Goal: Information Seeking & Learning: Learn about a topic

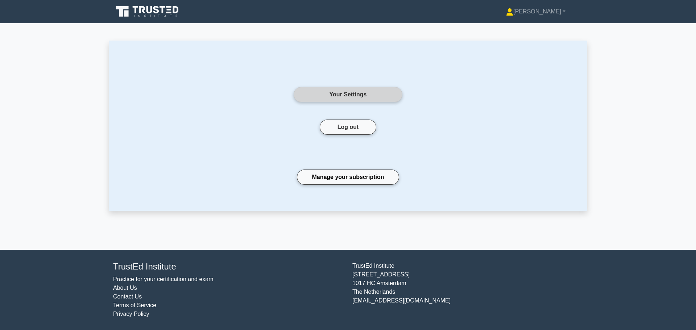
click at [354, 98] on link "Your Settings" at bounding box center [348, 94] width 109 height 15
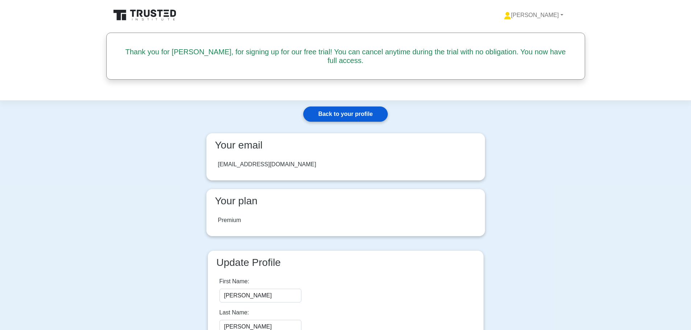
click at [367, 107] on link "Back to your profile" at bounding box center [345, 114] width 84 height 15
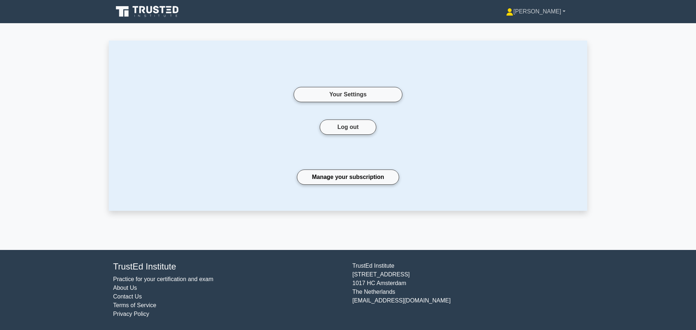
click at [561, 12] on link "[PERSON_NAME]" at bounding box center [536, 11] width 94 height 15
click at [533, 29] on link "Profile" at bounding box center [517, 29] width 57 height 12
click at [349, 176] on link "Manage your subscription" at bounding box center [348, 177] width 102 height 15
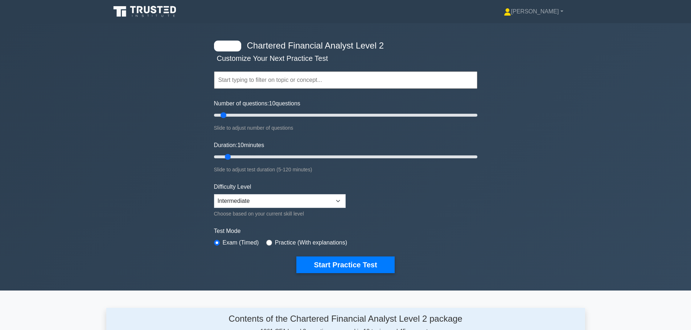
click at [302, 74] on input "text" at bounding box center [345, 79] width 263 height 17
drag, startPoint x: 227, startPoint y: 116, endPoint x: 538, endPoint y: 112, distance: 311.5
type input "200"
click at [477, 112] on input "Number of questions: 200 questions" at bounding box center [345, 115] width 263 height 9
click at [234, 157] on input "Duration: 15 minutes" at bounding box center [345, 157] width 263 height 9
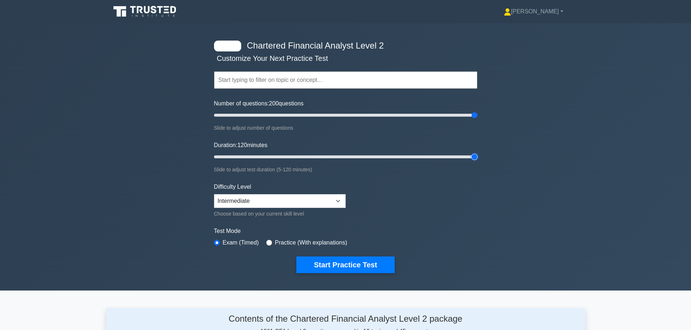
drag, startPoint x: 239, startPoint y: 157, endPoint x: 509, endPoint y: 163, distance: 270.6
type input "120"
click at [477, 161] on input "Duration: 120 minutes" at bounding box center [345, 157] width 263 height 9
click at [259, 199] on select "Beginner Intermediate Expert" at bounding box center [280, 201] width 132 height 14
select select "expert"
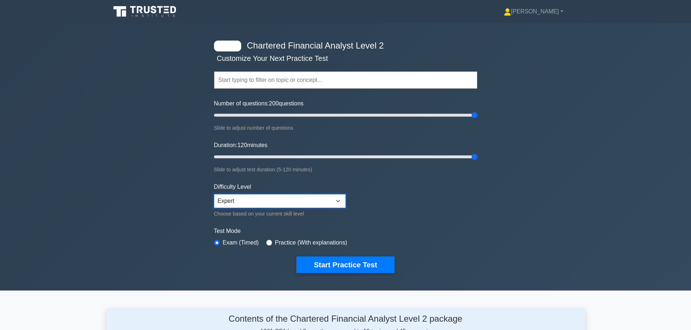
click at [214, 194] on select "Beginner Intermediate Expert" at bounding box center [280, 201] width 132 height 14
click at [268, 242] on input "radio" at bounding box center [269, 243] width 6 height 6
radio input "true"
click at [349, 263] on button "Start Practice Test" at bounding box center [345, 265] width 98 height 17
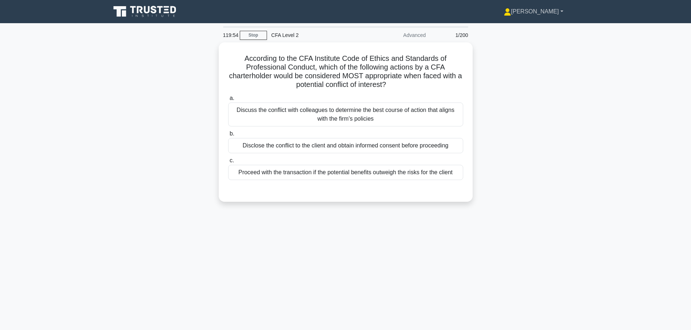
click at [555, 12] on link "[PERSON_NAME]" at bounding box center [533, 11] width 94 height 15
click at [521, 32] on link "Profile" at bounding box center [515, 29] width 57 height 12
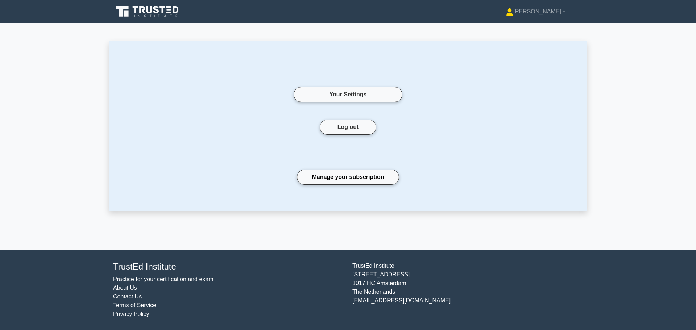
click at [341, 189] on div "Your Settings Log out Manage your subscription" at bounding box center [348, 126] width 479 height 170
click at [355, 175] on link "Manage your subscription" at bounding box center [348, 177] width 102 height 15
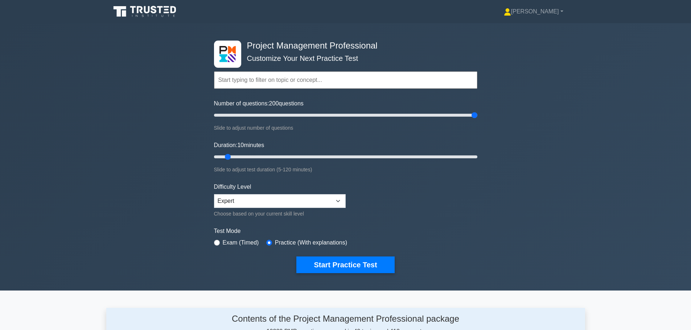
drag, startPoint x: 225, startPoint y: 113, endPoint x: 482, endPoint y: 123, distance: 256.9
type input "200"
click at [477, 117] on input "Number of questions: 200 questions" at bounding box center [345, 115] width 263 height 9
drag, startPoint x: 230, startPoint y: 161, endPoint x: 252, endPoint y: 160, distance: 22.5
click at [252, 160] on input "Duration: 10 minutes" at bounding box center [345, 157] width 263 height 9
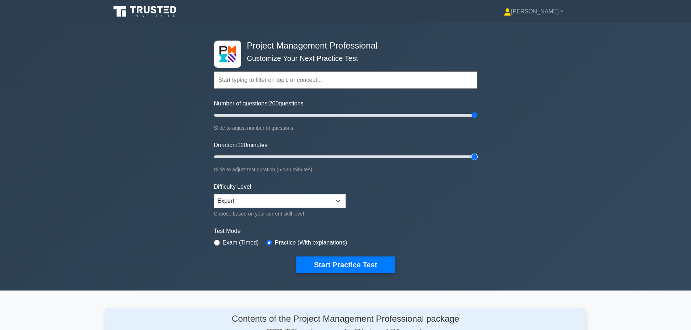
drag, startPoint x: 251, startPoint y: 160, endPoint x: 502, endPoint y: 168, distance: 250.7
type input "120"
click at [477, 161] on input "Duration: 120 minutes" at bounding box center [345, 157] width 263 height 9
click at [235, 197] on select "Beginner Intermediate Expert" at bounding box center [280, 201] width 132 height 14
click at [380, 203] on form "Topics Scope Management Time Management Cost Management Quality Management Risk…" at bounding box center [345, 161] width 263 height 224
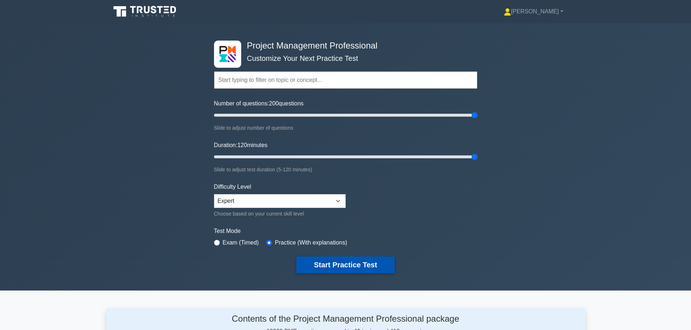
click at [329, 257] on button "Start Practice Test" at bounding box center [345, 265] width 98 height 17
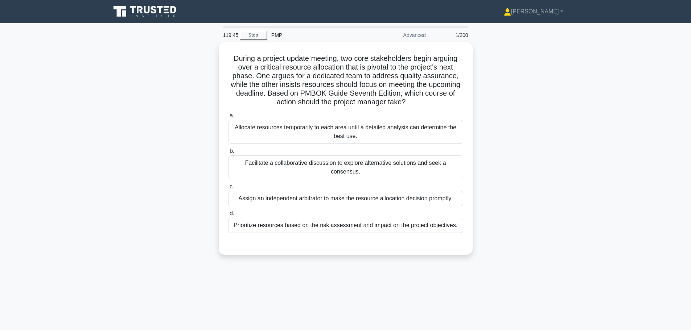
click at [277, 37] on div "PMP" at bounding box center [317, 35] width 100 height 15
click at [248, 36] on link "Stop" at bounding box center [253, 35] width 27 height 9
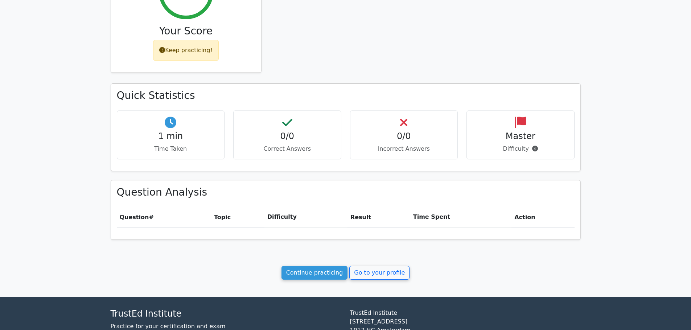
scroll to position [145, 0]
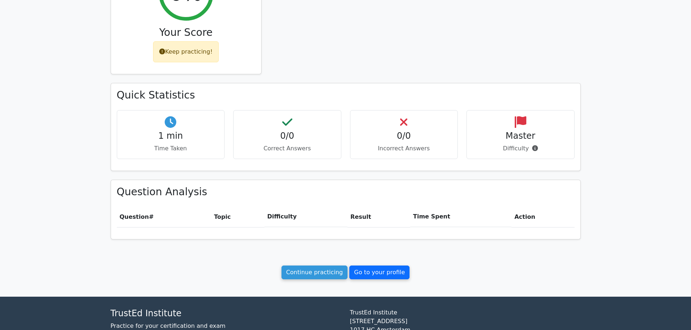
click at [383, 268] on link "Go to your profile" at bounding box center [379, 273] width 60 height 14
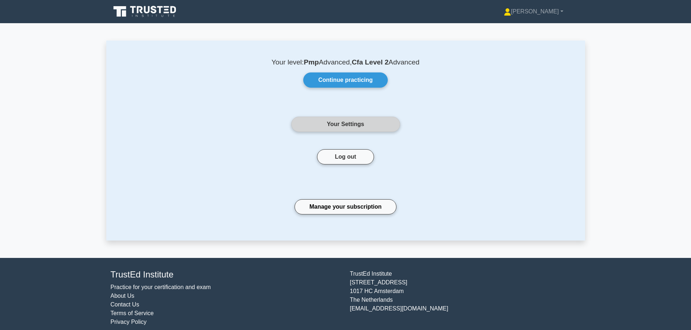
click at [364, 121] on link "Your Settings" at bounding box center [345, 124] width 109 height 15
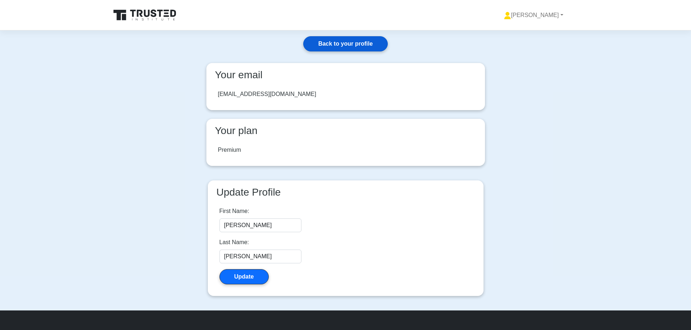
click at [359, 46] on link "Back to your profile" at bounding box center [345, 43] width 84 height 15
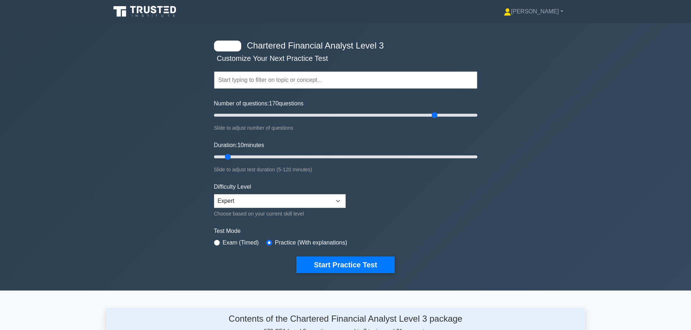
drag, startPoint x: 226, startPoint y: 114, endPoint x: 434, endPoint y: 124, distance: 209.1
click at [434, 120] on input "Number of questions: 170 questions" at bounding box center [345, 115] width 263 height 9
drag, startPoint x: 441, startPoint y: 115, endPoint x: 510, endPoint y: 119, distance: 69.7
type input "200"
click at [477, 119] on input "Number of questions: 200 questions" at bounding box center [345, 115] width 263 height 9
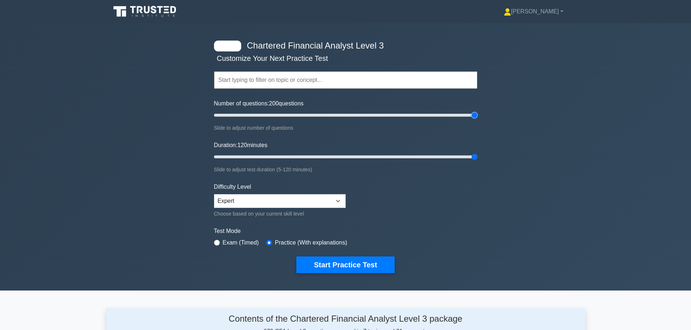
drag, startPoint x: 227, startPoint y: 156, endPoint x: 507, endPoint y: 163, distance: 279.7
type input "120"
click at [477, 161] on input "Duration: 120 minutes" at bounding box center [345, 157] width 263 height 9
click at [295, 201] on select "Beginner Intermediate Expert" at bounding box center [280, 201] width 132 height 14
click at [214, 194] on select "Beginner Intermediate Expert" at bounding box center [280, 201] width 132 height 14
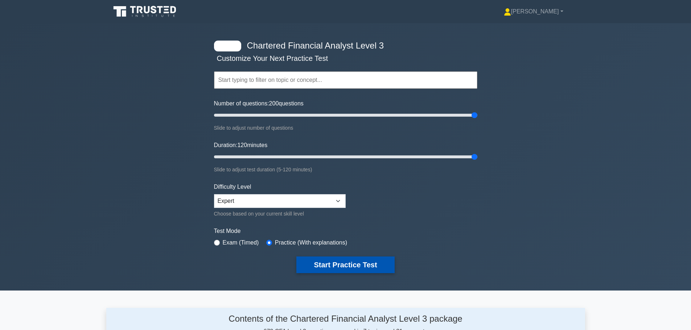
click at [337, 257] on button "Start Practice Test" at bounding box center [345, 265] width 98 height 17
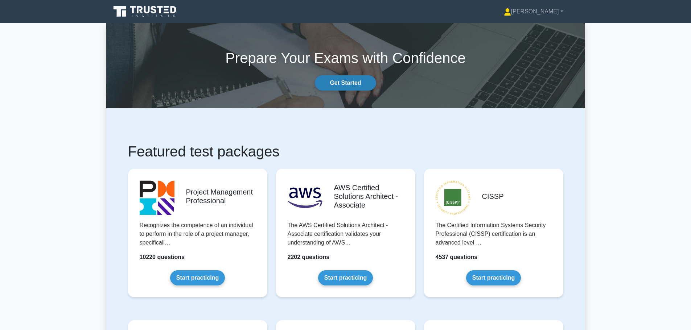
click at [359, 83] on link "Get Started" at bounding box center [345, 82] width 61 height 15
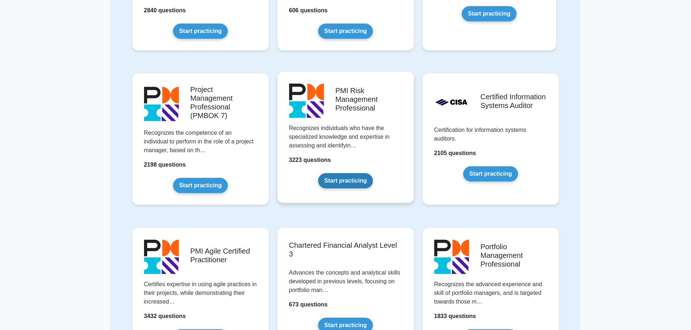
scroll to position [544, 0]
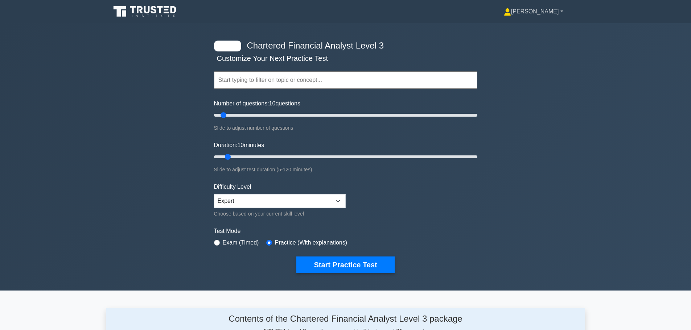
click at [552, 15] on link "[PERSON_NAME]" at bounding box center [533, 11] width 94 height 15
click at [536, 38] on link "Settings" at bounding box center [515, 40] width 57 height 12
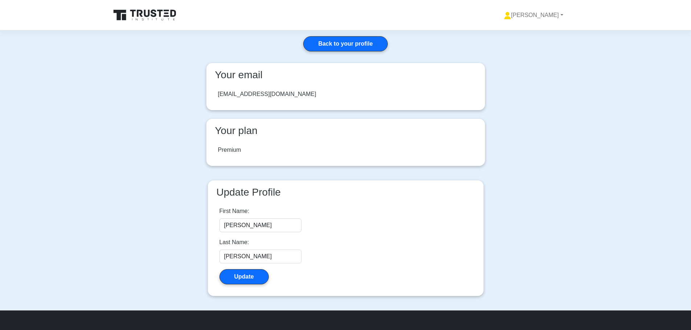
click at [148, 7] on link at bounding box center [146, 15] width 70 height 17
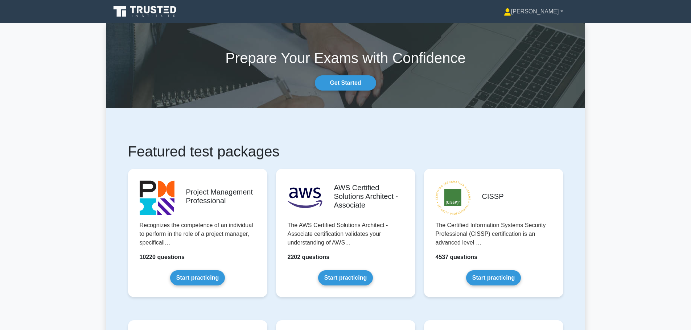
click at [562, 15] on link "[PERSON_NAME]" at bounding box center [533, 11] width 94 height 15
click at [535, 25] on link "Profile" at bounding box center [515, 29] width 57 height 12
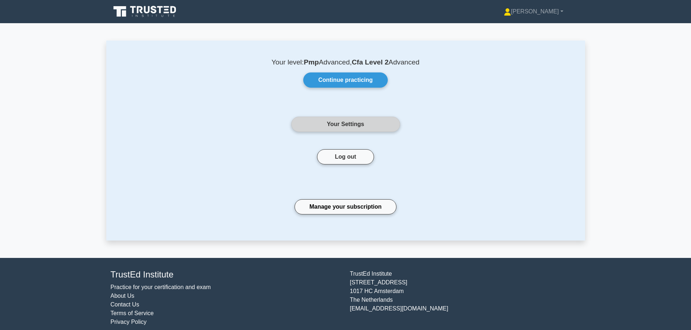
click at [380, 123] on link "Your Settings" at bounding box center [345, 124] width 109 height 15
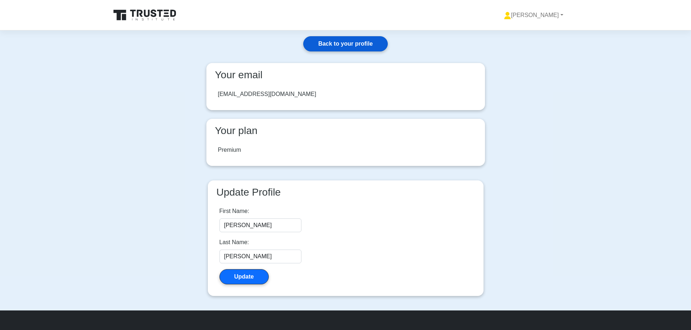
click at [347, 49] on link "Back to your profile" at bounding box center [345, 43] width 84 height 15
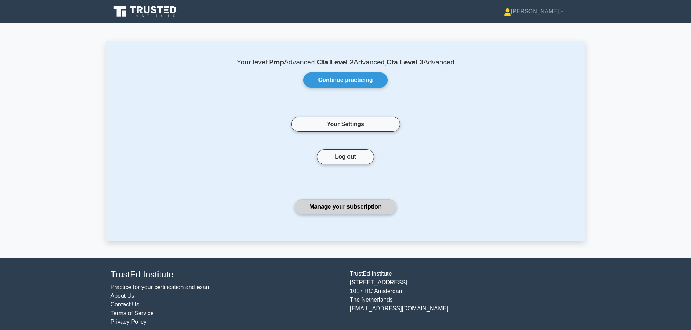
click at [339, 210] on link "Manage your subscription" at bounding box center [345, 206] width 102 height 15
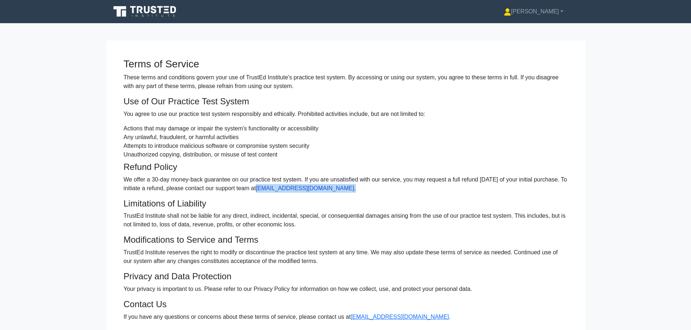
drag, startPoint x: 376, startPoint y: 190, endPoint x: 292, endPoint y: 190, distance: 84.1
click at [292, 190] on p "We offer a 30-day money-back guarantee on our practice test system. If you are …" at bounding box center [346, 184] width 444 height 17
copy p "[EMAIL_ADDRESS][DOMAIN_NAME] ."
click at [335, 188] on link "[EMAIL_ADDRESS][DOMAIN_NAME]" at bounding box center [305, 188] width 98 height 6
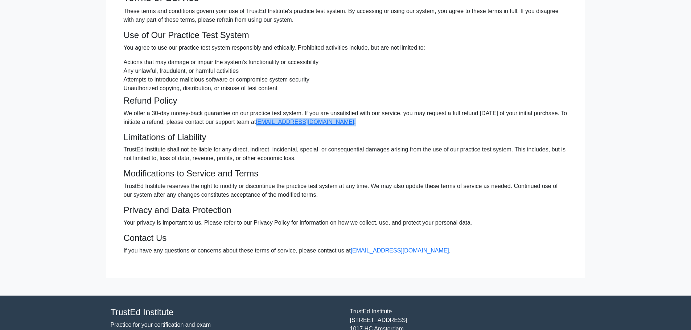
scroll to position [73, 0]
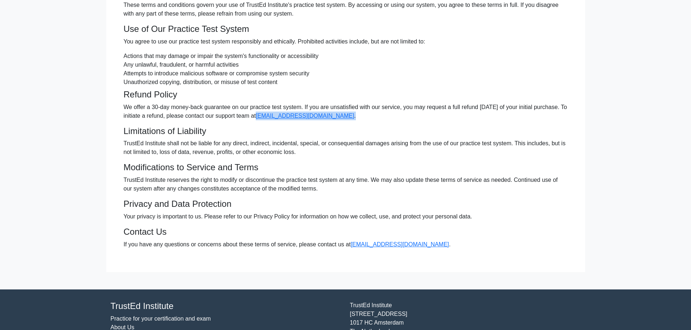
copy p "[EMAIL_ADDRESS][DOMAIN_NAME] ."
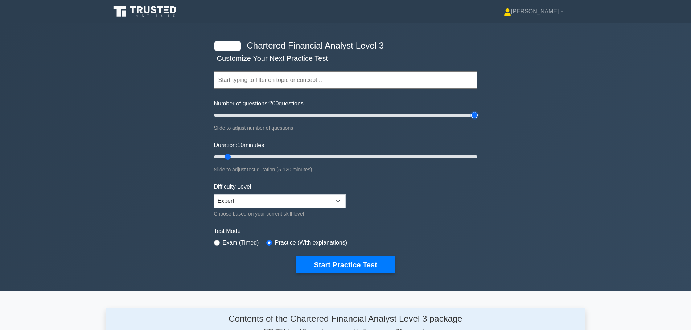
drag, startPoint x: 224, startPoint y: 114, endPoint x: 372, endPoint y: 144, distance: 151.8
type input "200"
click at [477, 120] on input "Number of questions: 200 questions" at bounding box center [345, 115] width 263 height 9
drag, startPoint x: 230, startPoint y: 156, endPoint x: 475, endPoint y: 160, distance: 245.2
type input "120"
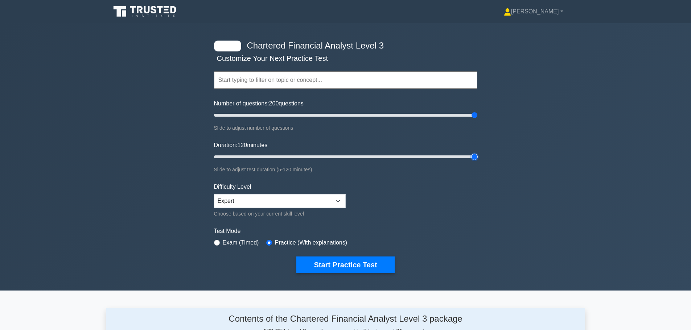
click at [475, 160] on input "Duration: 120 minutes" at bounding box center [345, 157] width 263 height 9
click at [350, 261] on button "Start Practice Test" at bounding box center [345, 265] width 98 height 17
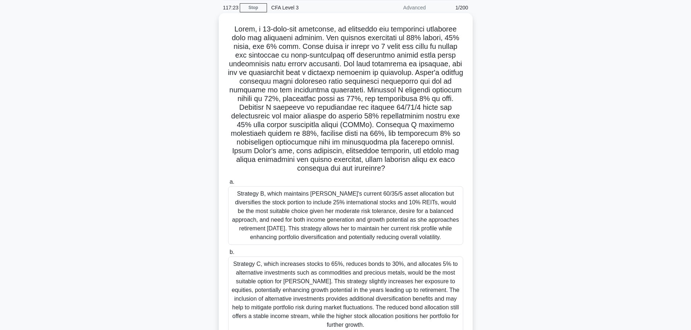
scroll to position [27, 0]
click at [393, 233] on div "Strategy B, which maintains [PERSON_NAME]'s current 60/35/5 asset allocation bu…" at bounding box center [345, 216] width 235 height 59
click at [228, 185] on input "a. Strategy B, which maintains [PERSON_NAME]'s current 60/35/5 asset allocation…" at bounding box center [228, 182] width 0 height 5
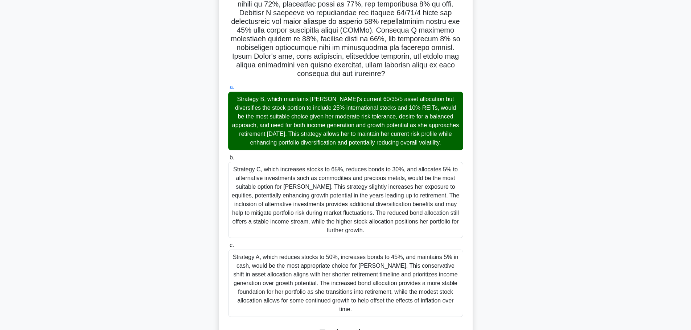
scroll to position [0, 0]
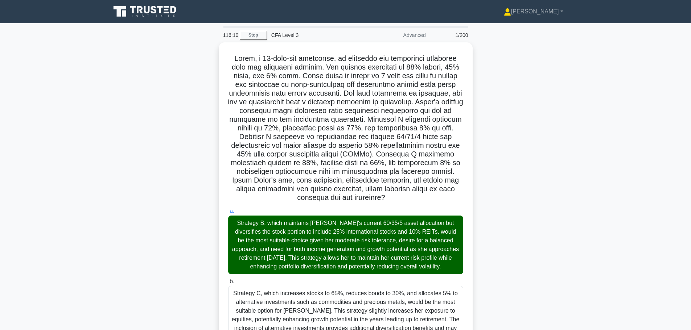
click at [463, 37] on div "1/200" at bounding box center [451, 35] width 42 height 15
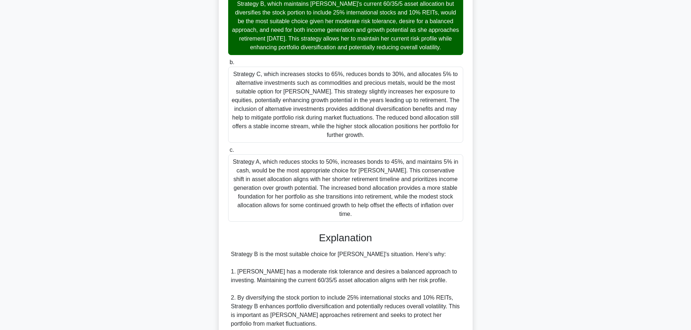
scroll to position [412, 0]
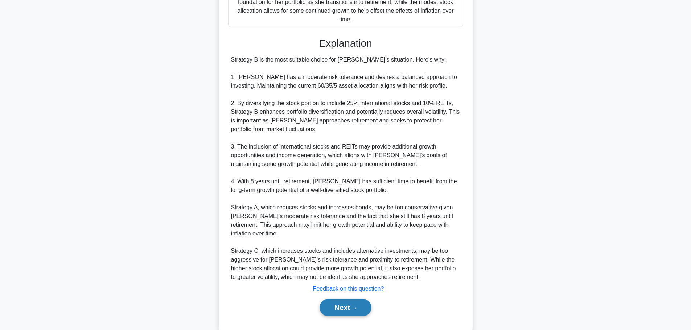
click at [352, 299] on button "Next" at bounding box center [345, 307] width 52 height 17
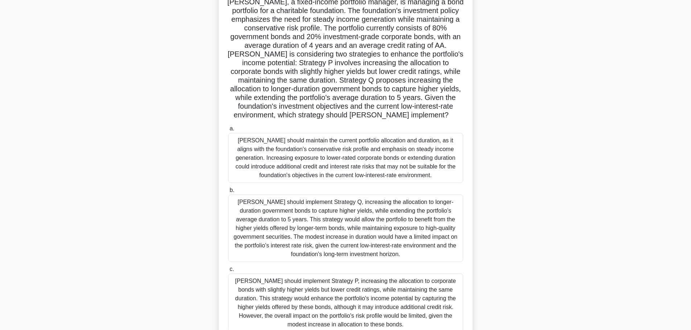
scroll to position [0, 0]
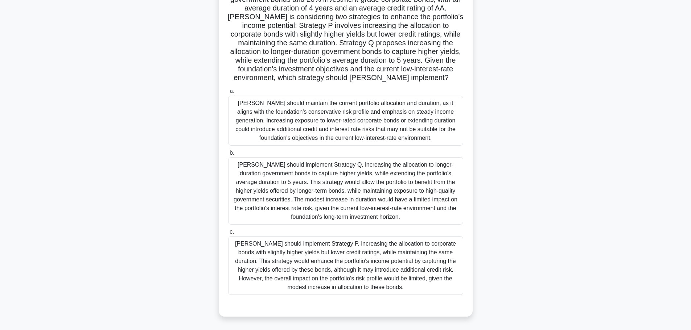
click at [347, 127] on div "Sophia should maintain the current portfolio allocation and duration, as it ali…" at bounding box center [345, 121] width 235 height 50
click at [228, 94] on input "a. Sophia should maintain the current portfolio allocation and duration, as it …" at bounding box center [228, 91] width 0 height 5
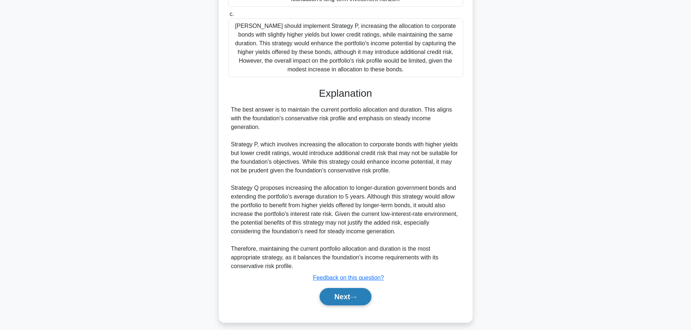
click at [334, 296] on button "Next" at bounding box center [345, 296] width 52 height 17
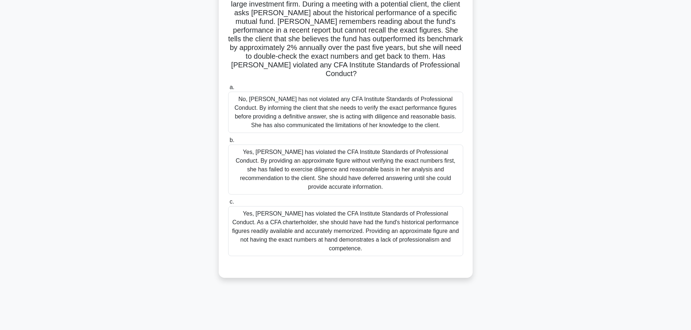
click at [313, 160] on div "Yes, Michelle has violated the CFA Institute Standards of Professional Conduct.…" at bounding box center [345, 170] width 235 height 50
click at [228, 143] on input "b. Yes, Michelle has violated the CFA Institute Standards of Professional Condu…" at bounding box center [228, 140] width 0 height 5
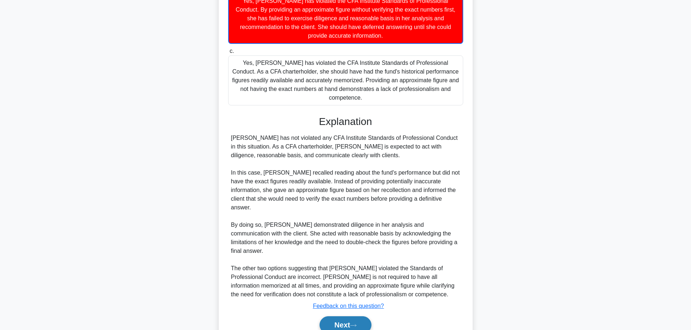
click at [344, 317] on button "Next" at bounding box center [345, 325] width 52 height 17
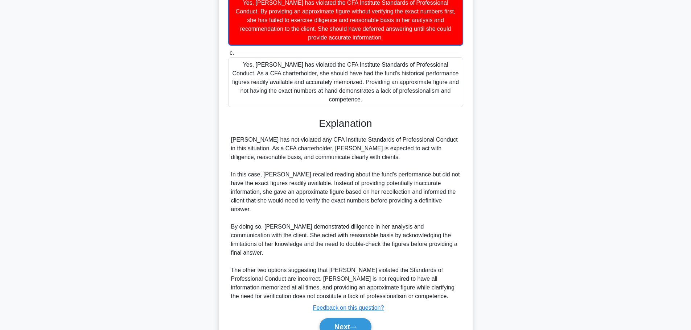
scroll to position [61, 0]
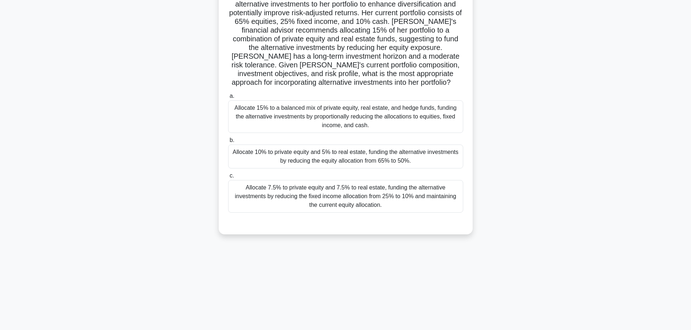
click at [316, 119] on div "Allocate 15% to a balanced mix of private equity, real estate, and hedge funds,…" at bounding box center [345, 116] width 235 height 33
click at [228, 99] on input "a. Allocate 15% to a balanced mix of private equity, real estate, and hedge fun…" at bounding box center [228, 96] width 0 height 5
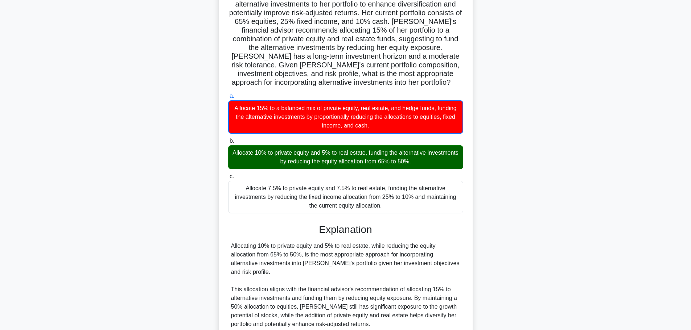
scroll to position [204, 0]
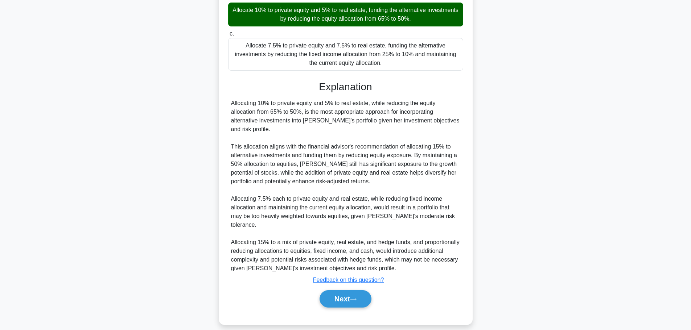
click at [344, 300] on div "Next" at bounding box center [345, 299] width 235 height 23
click at [353, 290] on button "Next" at bounding box center [345, 298] width 52 height 17
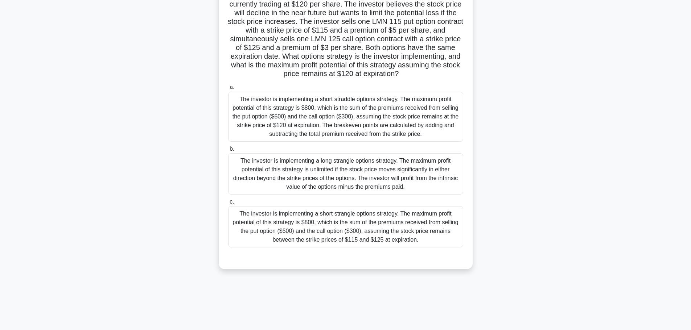
scroll to position [61, 0]
click at [318, 121] on div "The investor is implementing a short straddle options strategy. The maximum pro…" at bounding box center [345, 117] width 235 height 50
click at [228, 90] on input "a. The investor is implementing a short straddle options strategy. The maximum …" at bounding box center [228, 87] width 0 height 5
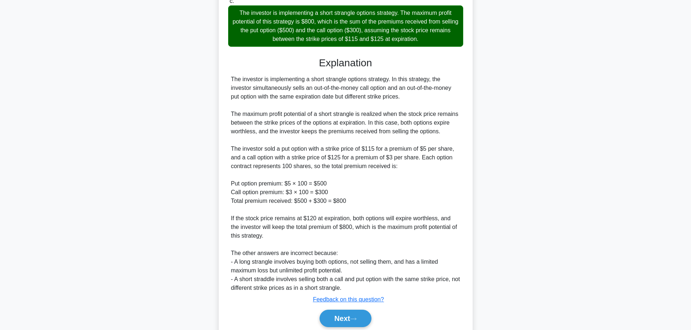
scroll to position [291, 0]
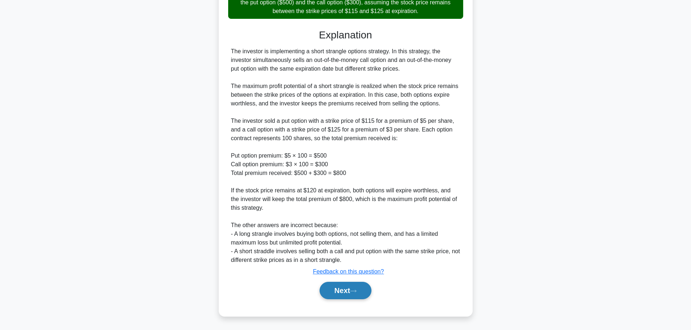
click at [339, 292] on button "Next" at bounding box center [345, 290] width 52 height 17
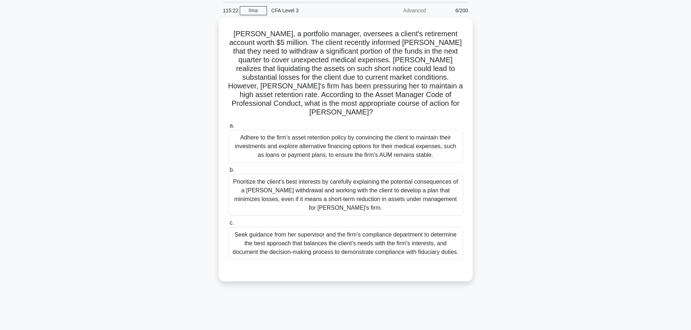
scroll to position [0, 0]
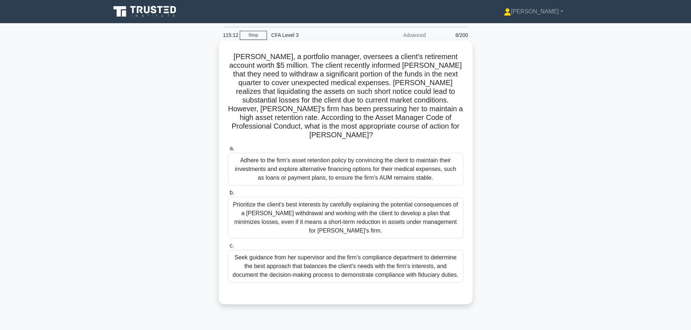
click at [354, 162] on div "Adhere to the firm's asset retention policy by convincing the client to maintai…" at bounding box center [345, 169] width 235 height 33
click at [228, 151] on input "a. Adhere to the firm's asset retention policy by convincing the client to main…" at bounding box center [228, 148] width 0 height 5
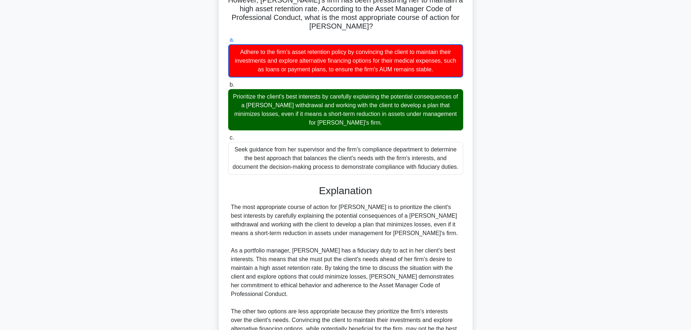
scroll to position [187, 0]
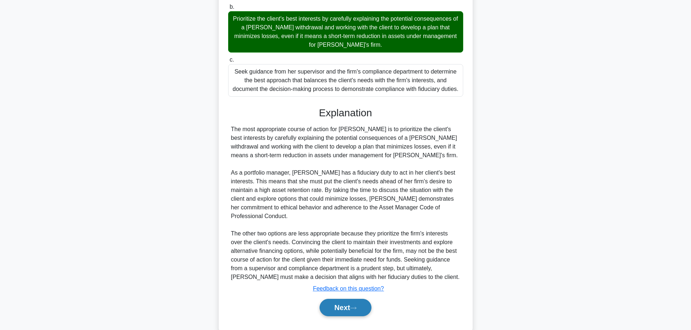
click at [352, 299] on button "Next" at bounding box center [345, 307] width 52 height 17
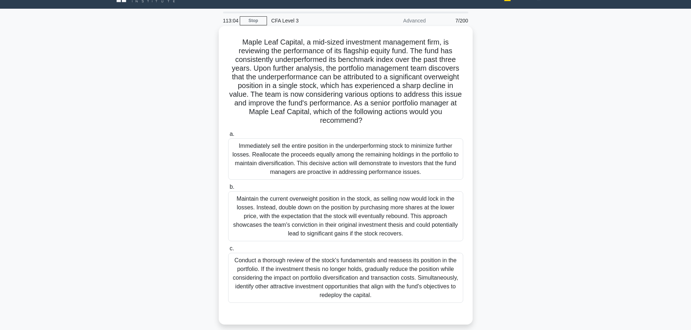
scroll to position [29, 0]
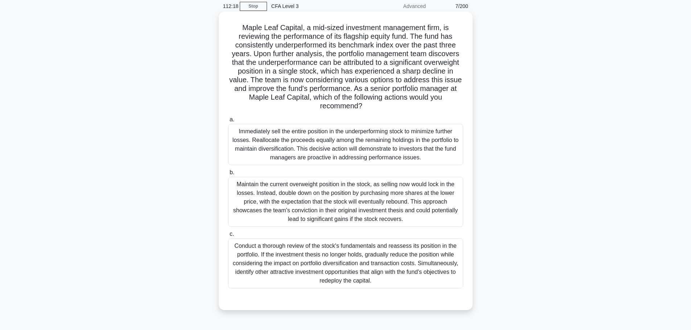
click at [365, 241] on div "Conduct a thorough review of the stock's fundamentals and reassess its position…" at bounding box center [345, 264] width 235 height 50
click at [228, 237] on input "c. Conduct a thorough review of the stock's fundamentals and reassess its posit…" at bounding box center [228, 234] width 0 height 5
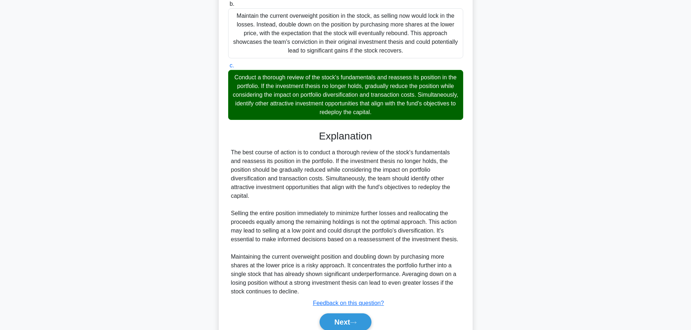
scroll to position [210, 0]
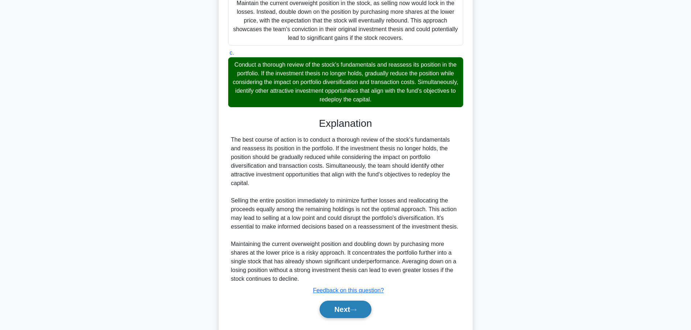
click at [356, 310] on icon at bounding box center [353, 310] width 7 height 4
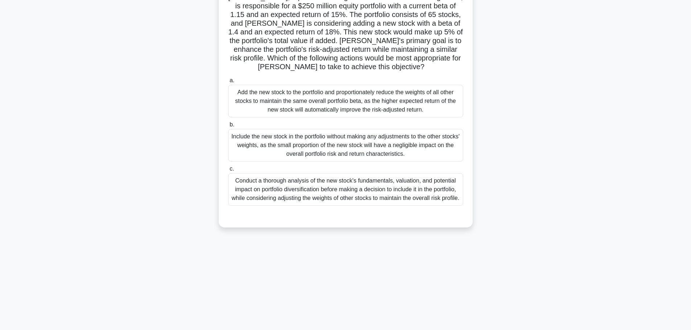
scroll to position [0, 0]
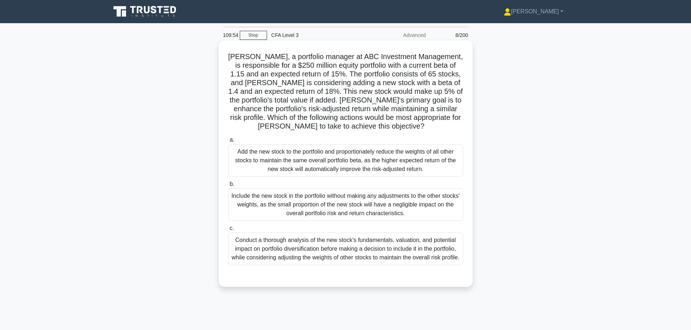
click at [327, 265] on div "Conduct a thorough analysis of the new stock's fundamentals, valuation, and pot…" at bounding box center [345, 249] width 235 height 33
click at [228, 231] on input "c. Conduct a thorough analysis of the new stock's fundamentals, valuation, and …" at bounding box center [228, 228] width 0 height 5
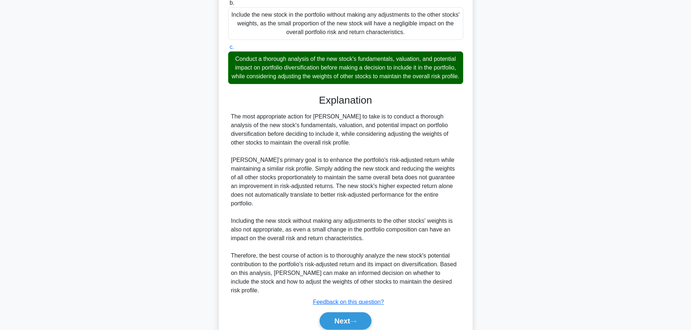
scroll to position [212, 0]
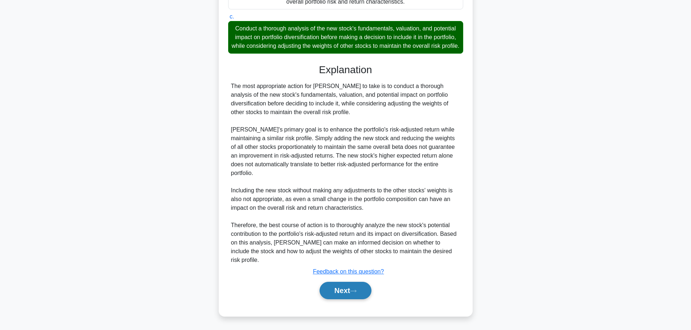
click at [347, 285] on button "Next" at bounding box center [345, 290] width 52 height 17
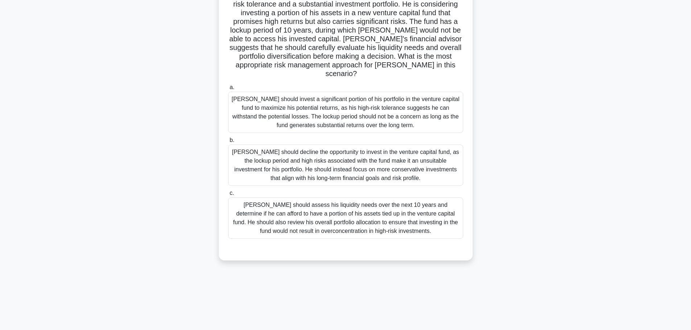
scroll to position [0, 0]
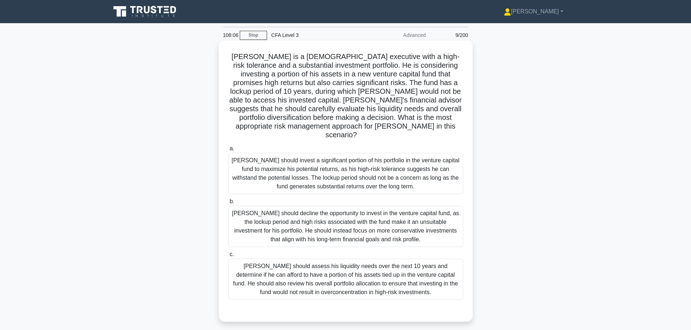
click at [400, 283] on div "John should assess his liquidity needs over the next 10 years and determine if …" at bounding box center [345, 279] width 235 height 41
click at [228, 257] on input "c. John should assess his liquidity needs over the next 10 years and determine …" at bounding box center [228, 254] width 0 height 5
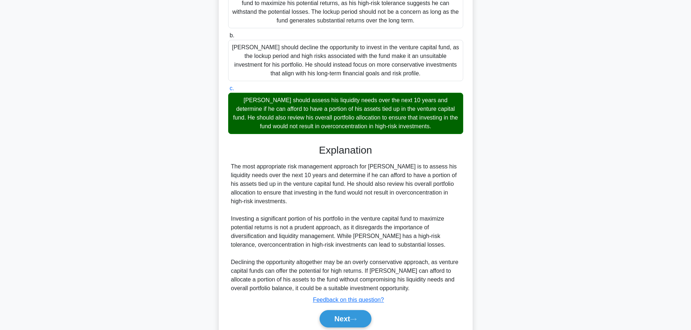
scroll to position [186, 0]
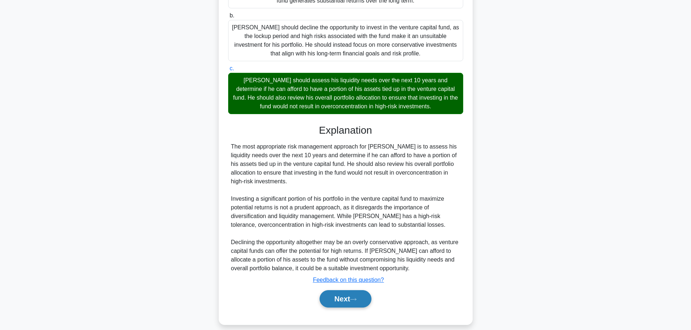
click at [357, 290] on button "Next" at bounding box center [345, 298] width 52 height 17
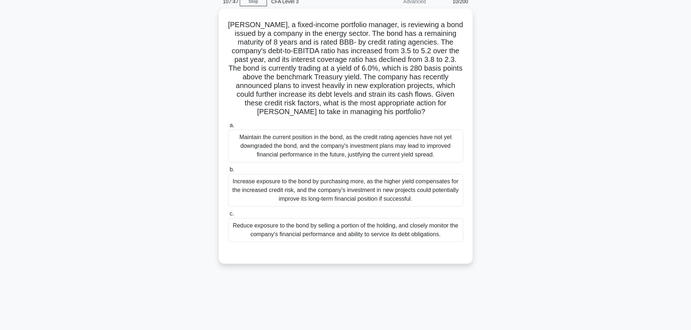
scroll to position [0, 0]
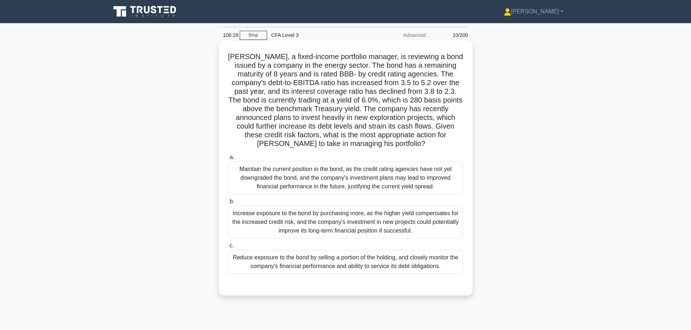
click at [347, 266] on div "Reduce exposure to the bond by selling a portion of the holding, and closely mo…" at bounding box center [345, 262] width 235 height 24
click at [228, 248] on input "c. Reduce exposure to the bond by selling a portion of the holding, and closely…" at bounding box center [228, 246] width 0 height 5
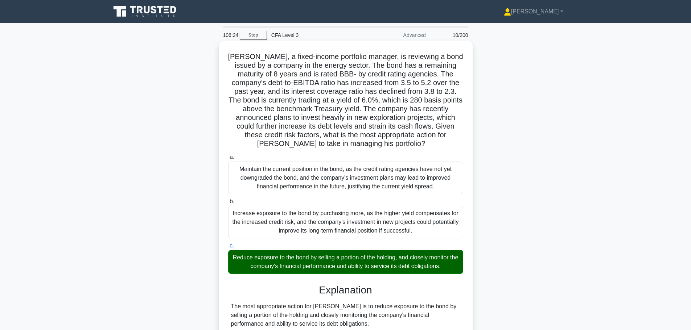
scroll to position [212, 0]
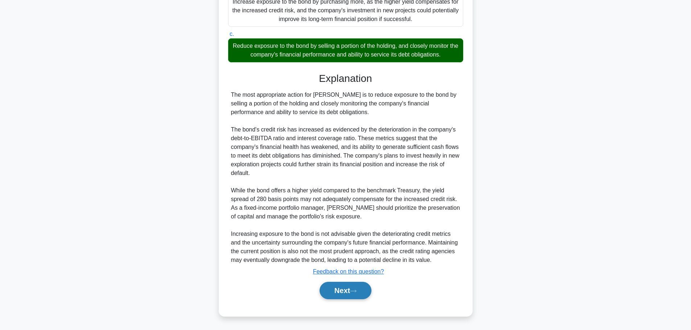
click at [354, 291] on icon at bounding box center [353, 291] width 7 height 4
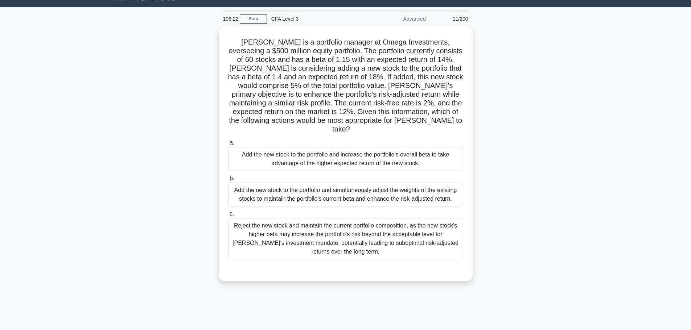
scroll to position [0, 0]
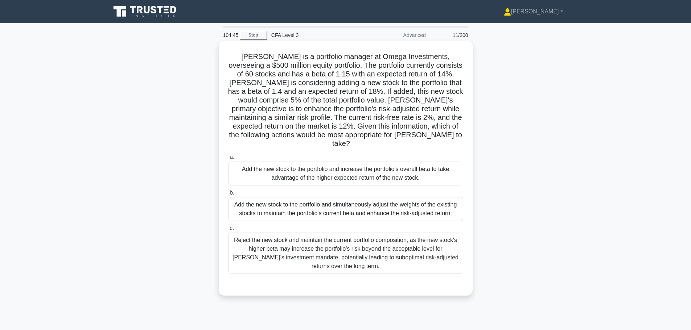
click at [429, 197] on div "Add the new stock to the portfolio and simultaneously adjust the weights of the…" at bounding box center [345, 209] width 235 height 24
click at [228, 192] on input "b. Add the new stock to the portfolio and simultaneously adjust the weights of …" at bounding box center [228, 193] width 0 height 5
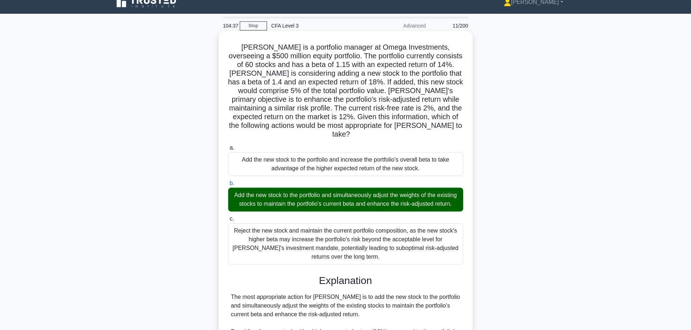
scroll to position [203, 0]
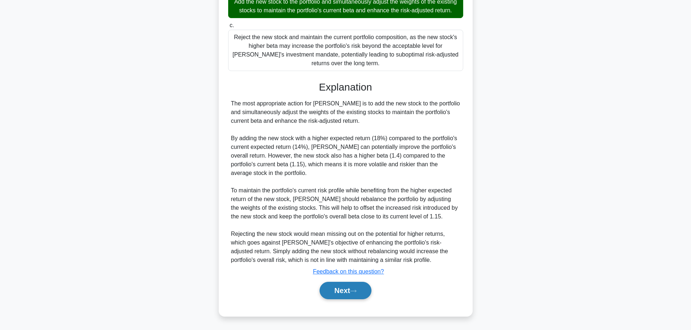
click at [351, 292] on button "Next" at bounding box center [345, 290] width 52 height 17
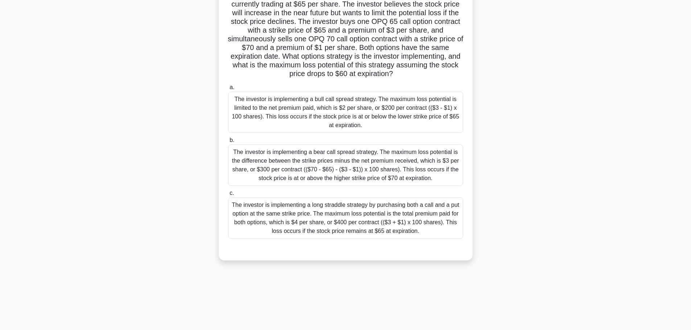
scroll to position [0, 0]
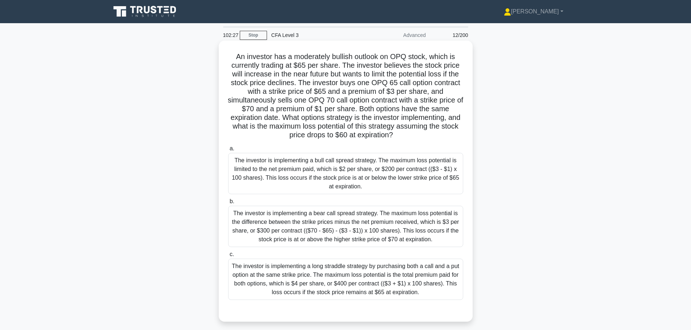
click at [341, 181] on div "The investor is implementing a bull call spread strategy. The maximum loss pote…" at bounding box center [345, 173] width 235 height 41
click at [228, 151] on input "a. The investor is implementing a bull call spread strategy. The maximum loss p…" at bounding box center [228, 148] width 0 height 5
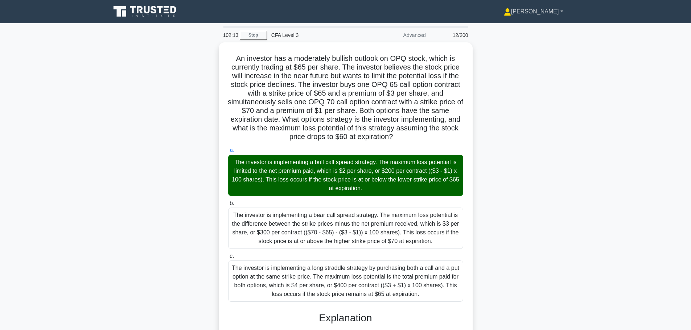
click at [556, 8] on link "[PERSON_NAME]" at bounding box center [533, 11] width 94 height 15
click at [531, 27] on link "Profile" at bounding box center [515, 29] width 57 height 12
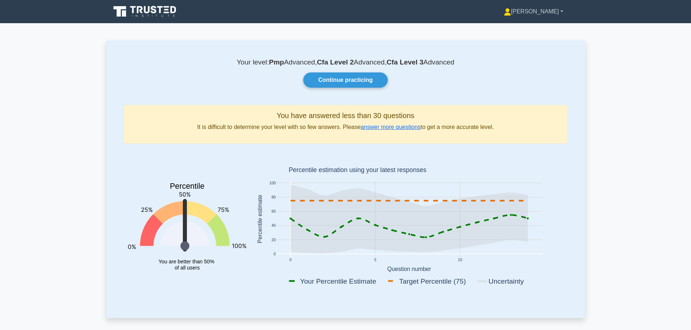
click at [548, 10] on link "[PERSON_NAME]" at bounding box center [533, 11] width 94 height 15
click at [535, 39] on link "Settings" at bounding box center [515, 40] width 57 height 12
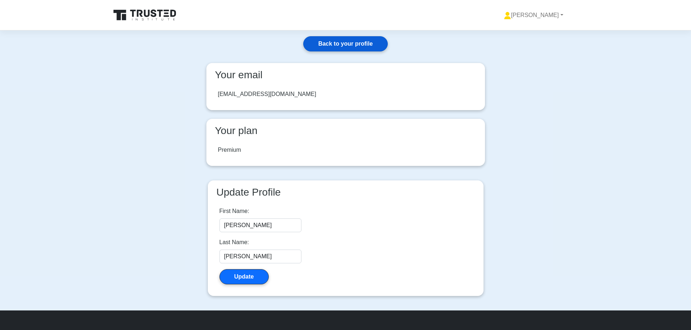
click at [345, 46] on link "Back to your profile" at bounding box center [345, 43] width 84 height 15
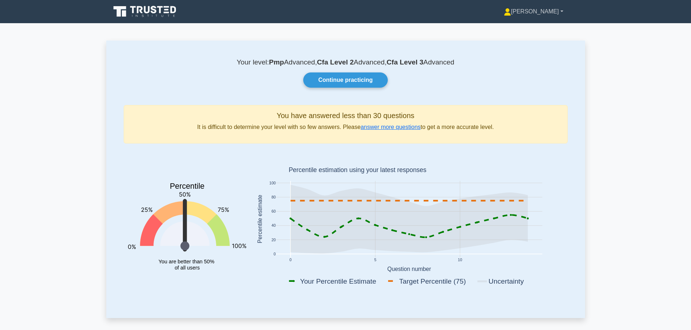
click at [552, 8] on link "[PERSON_NAME]" at bounding box center [533, 11] width 94 height 15
click at [544, 28] on link "Profile" at bounding box center [515, 29] width 57 height 12
click at [546, 5] on link "[PERSON_NAME]" at bounding box center [533, 11] width 94 height 15
click at [531, 38] on link "Settings" at bounding box center [515, 40] width 57 height 12
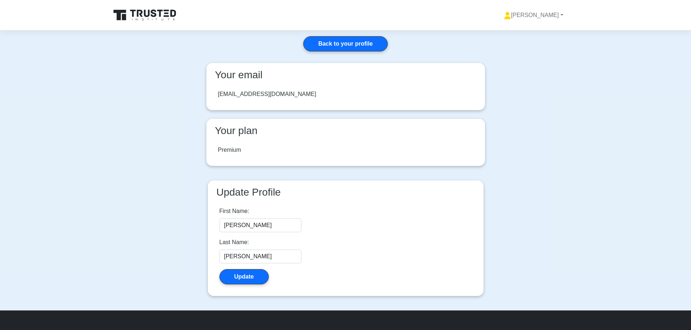
click at [235, 134] on h3 "Your plan" at bounding box center [345, 131] width 267 height 12
click at [358, 44] on link "Back to your profile" at bounding box center [345, 43] width 84 height 15
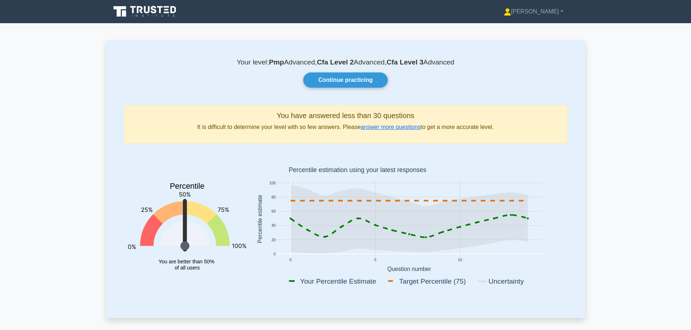
click at [165, 2] on nav "[PERSON_NAME] Profile Settings" at bounding box center [345, 11] width 691 height 23
click at [148, 12] on icon at bounding box center [147, 9] width 6 height 7
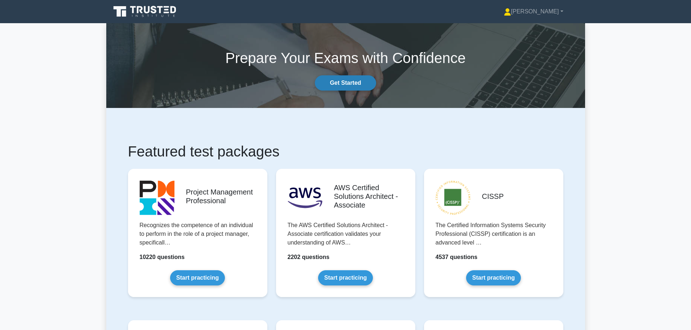
click at [362, 87] on link "Get Started" at bounding box center [345, 82] width 61 height 15
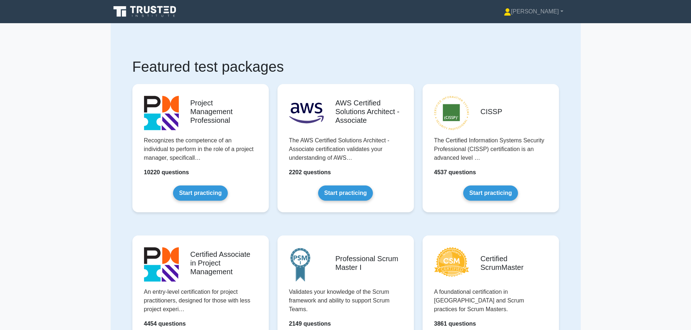
click at [540, 14] on link "[PERSON_NAME]" at bounding box center [533, 11] width 94 height 15
click at [533, 38] on link "Settings" at bounding box center [515, 40] width 57 height 12
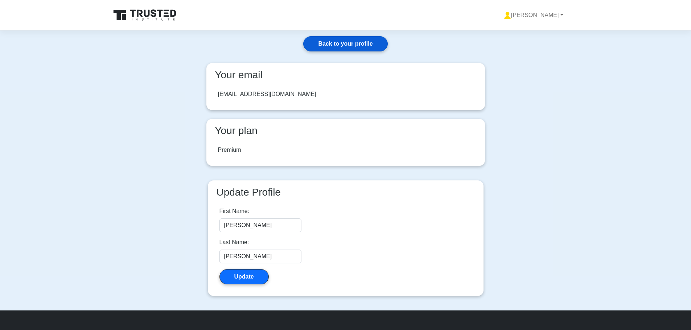
click at [359, 41] on link "Back to your profile" at bounding box center [345, 43] width 84 height 15
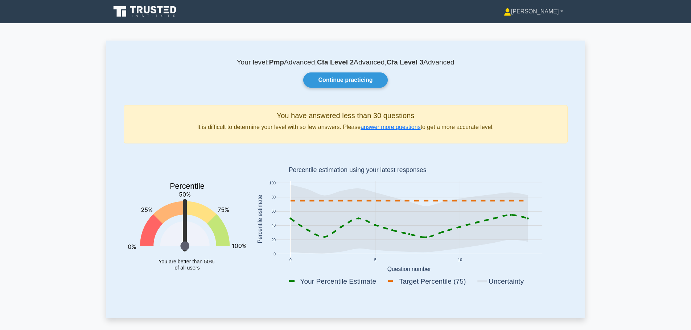
click at [547, 12] on link "[PERSON_NAME]" at bounding box center [533, 11] width 94 height 15
click at [544, 22] on ul "Profile Settings" at bounding box center [515, 35] width 58 height 30
click at [548, 9] on link "[PERSON_NAME]" at bounding box center [533, 11] width 94 height 15
click at [535, 39] on link "Settings" at bounding box center [515, 40] width 57 height 12
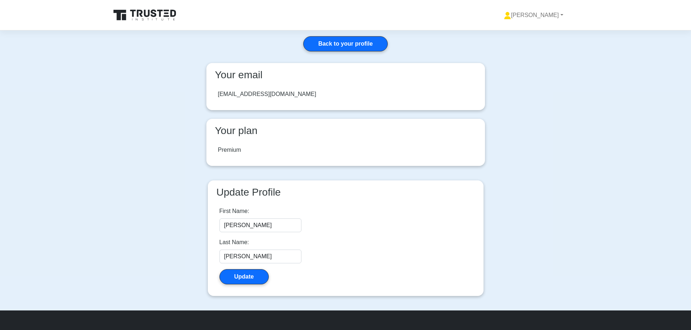
click at [168, 3] on header at bounding box center [345, 15] width 691 height 30
click at [160, 11] on icon at bounding box center [160, 13] width 6 height 7
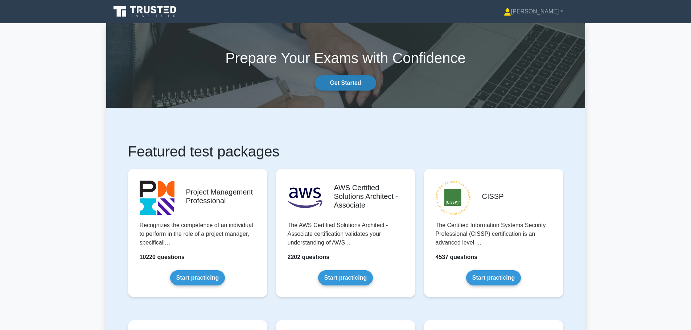
click at [354, 86] on link "Get Started" at bounding box center [345, 82] width 61 height 15
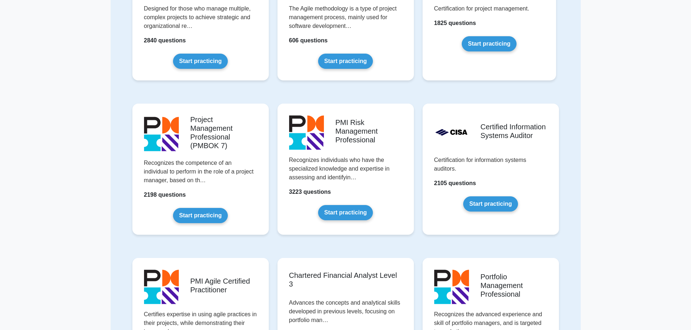
scroll to position [689, 0]
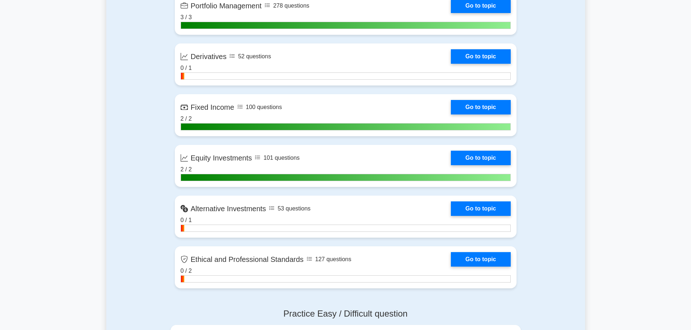
scroll to position [435, 0]
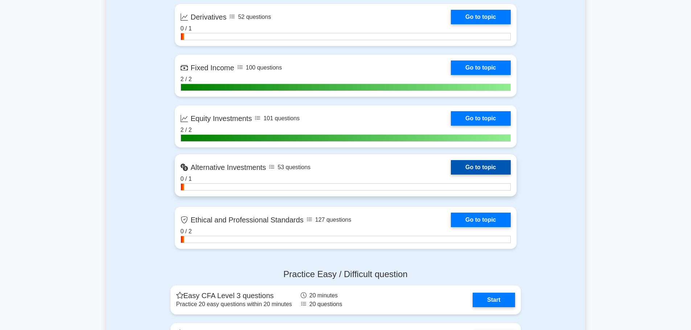
click at [457, 162] on link "Go to topic" at bounding box center [480, 167] width 59 height 15
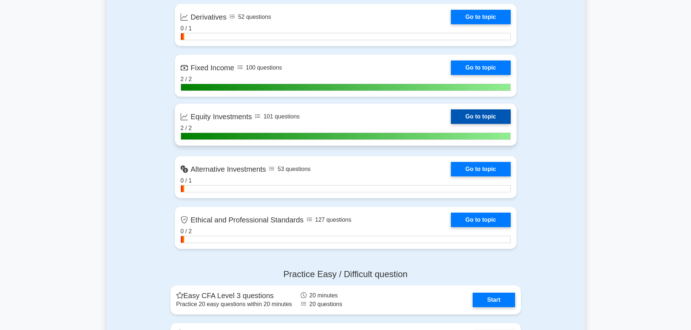
scroll to position [363, 0]
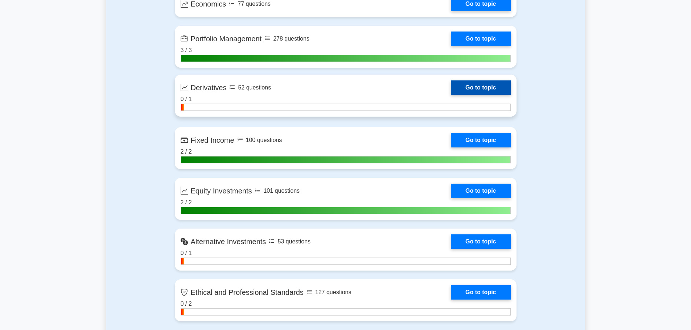
click at [451, 95] on link "Go to topic" at bounding box center [480, 88] width 59 height 15
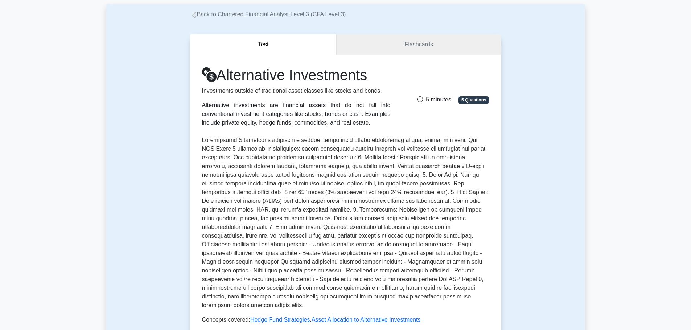
scroll to position [181, 0]
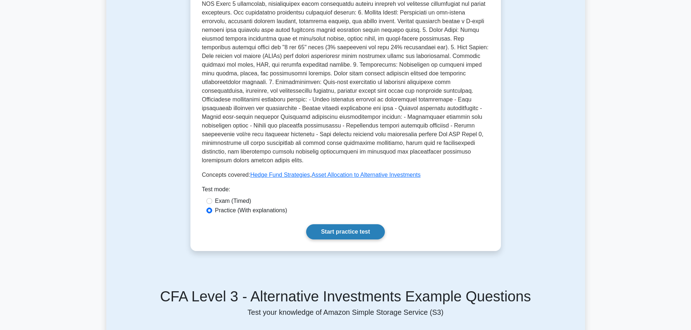
click at [345, 224] on link "Start practice test" at bounding box center [345, 231] width 79 height 15
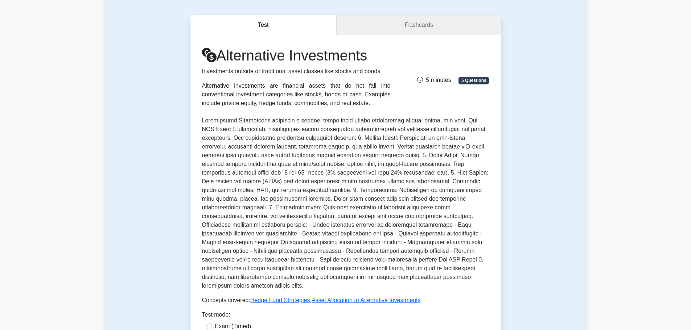
scroll to position [0, 0]
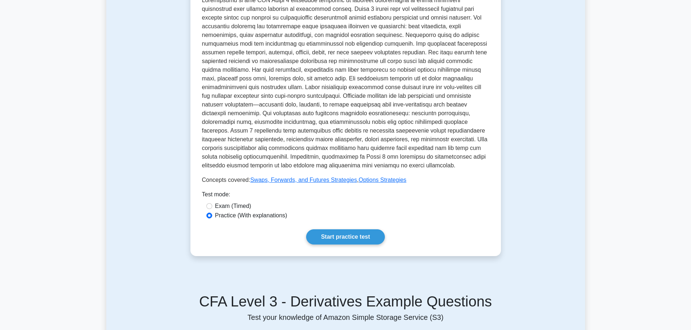
scroll to position [181, 0]
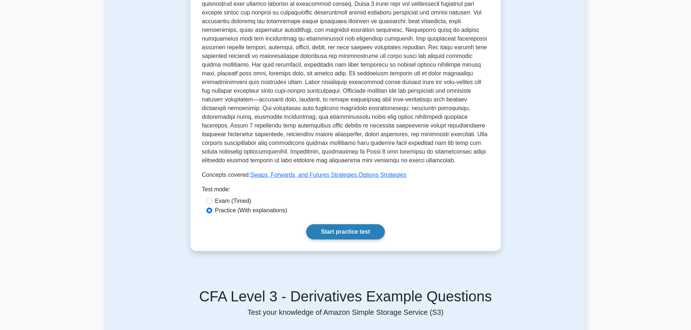
click at [343, 230] on link "Start practice test" at bounding box center [345, 231] width 79 height 15
click at [236, 202] on label "Exam (Timed)" at bounding box center [233, 201] width 36 height 9
click at [212, 202] on input "Exam (Timed)" at bounding box center [209, 201] width 6 height 6
radio input "true"
click at [325, 233] on link "Start practice test" at bounding box center [345, 231] width 79 height 15
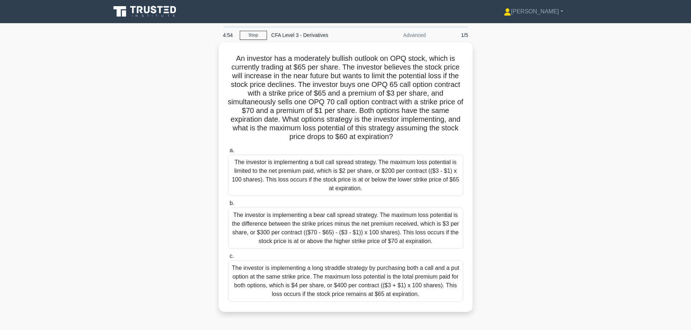
click at [117, 10] on icon at bounding box center [119, 11] width 13 height 11
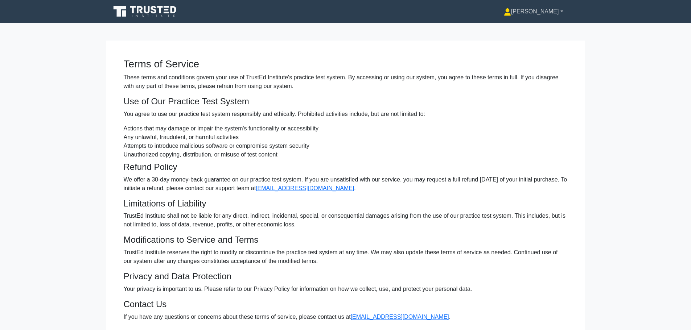
click at [560, 19] on link "[PERSON_NAME]" at bounding box center [533, 11] width 94 height 15
click at [544, 37] on link "Settings" at bounding box center [515, 40] width 57 height 12
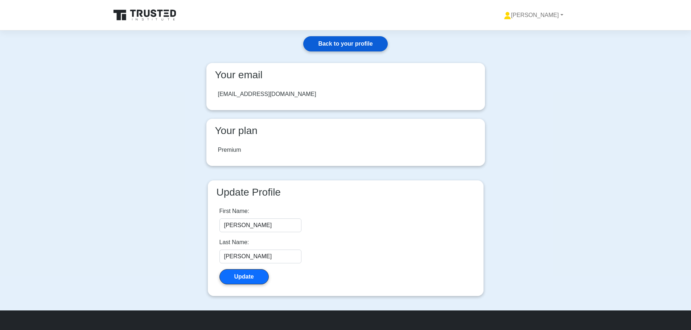
click at [321, 47] on link "Back to your profile" at bounding box center [345, 43] width 84 height 15
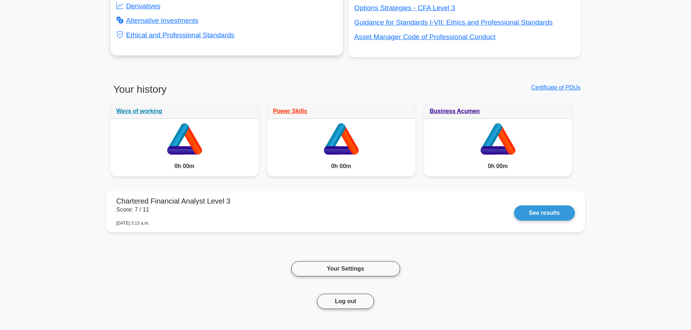
scroll to position [480, 0]
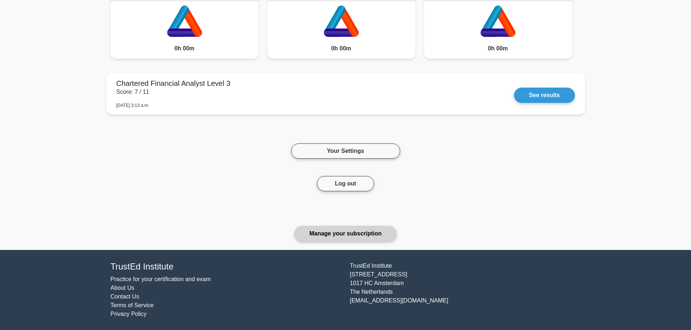
click at [357, 236] on link "Manage your subscription" at bounding box center [345, 233] width 102 height 15
